Goal: Navigation & Orientation: Go to known website

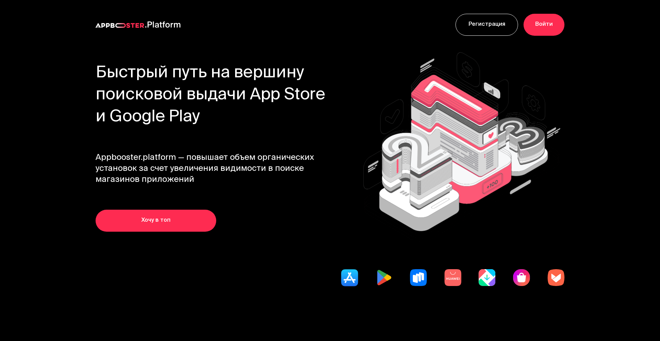
click at [550, 27] on link "Войти" at bounding box center [543, 25] width 41 height 22
